Goal: Use online tool/utility: Utilize a website feature to perform a specific function

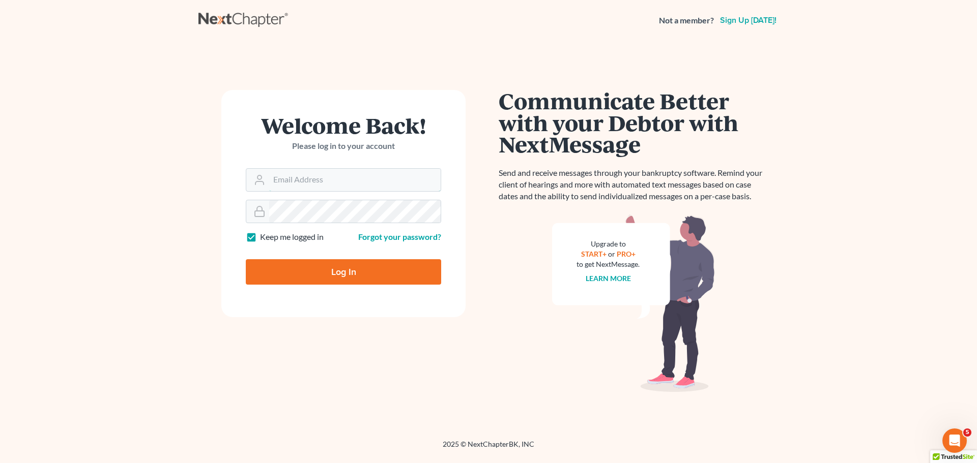
type input "rileigh@daxjmiller.com"
click at [306, 273] on input "Log In" at bounding box center [343, 271] width 195 height 25
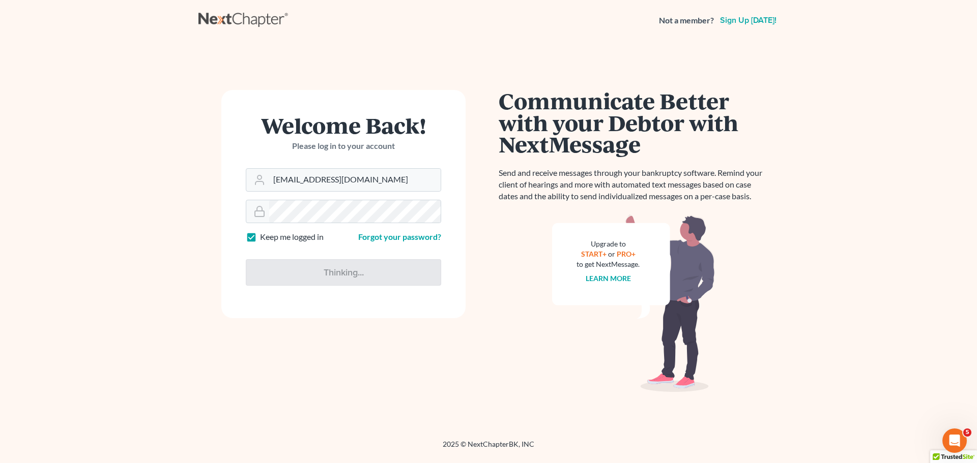
type input "Thinking..."
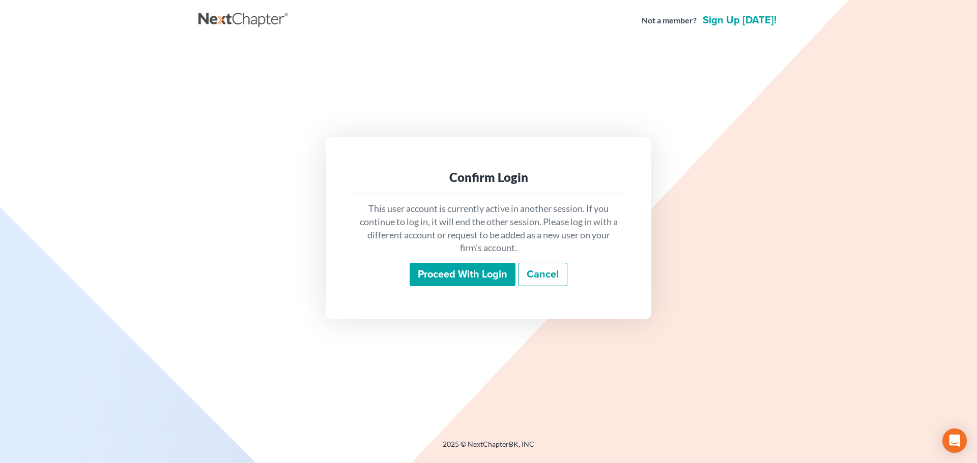
click at [450, 274] on input "Proceed with login" at bounding box center [463, 274] width 106 height 23
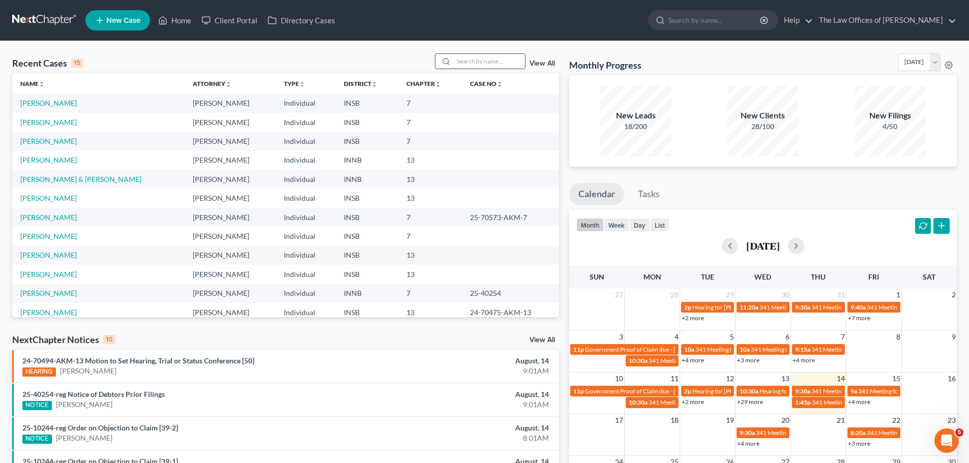
click at [487, 61] on input "search" at bounding box center [489, 61] width 71 height 15
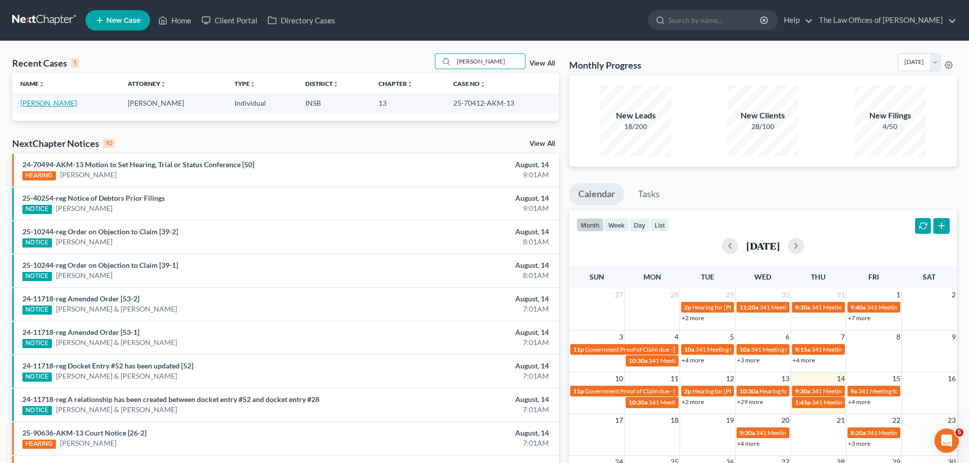
type input "beavin"
click at [57, 100] on link "Beavin, Danny" at bounding box center [48, 103] width 56 height 9
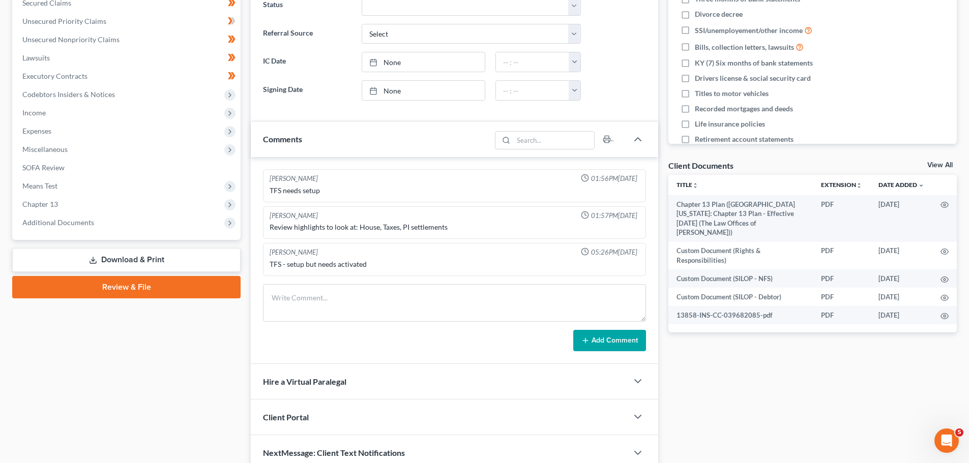
scroll to position [224, 0]
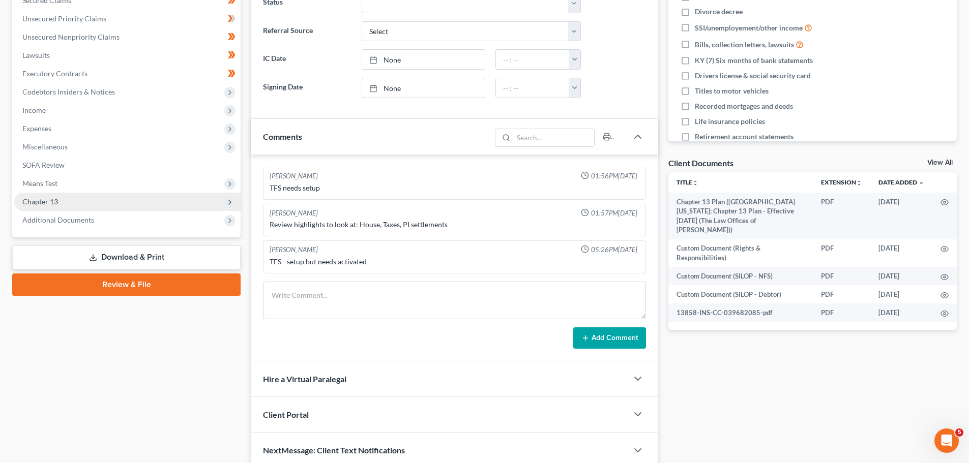
click at [46, 195] on span "Chapter 13" at bounding box center [127, 202] width 226 height 18
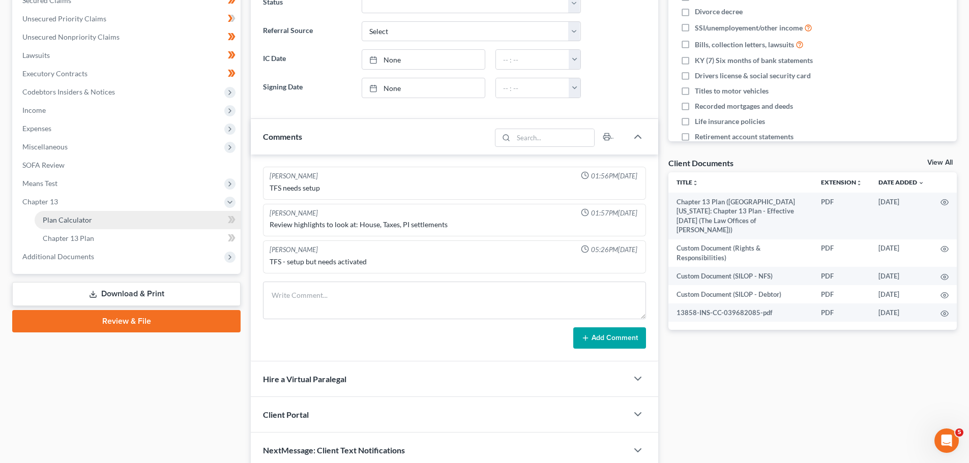
click at [71, 216] on span "Plan Calculator" at bounding box center [67, 220] width 49 height 9
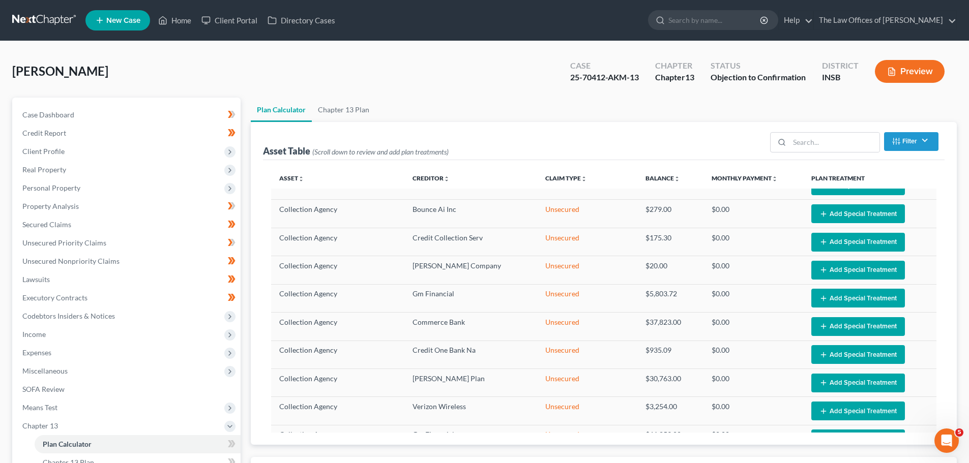
select select "59"
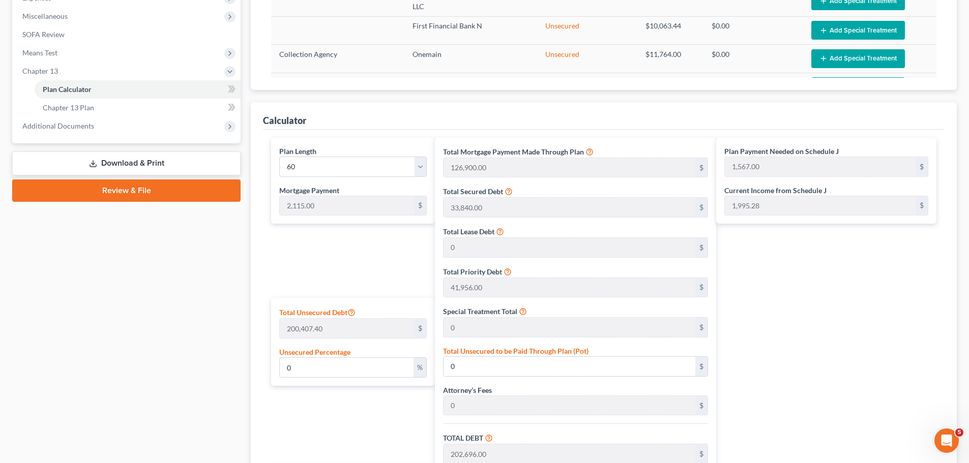
scroll to position [363, 0]
